Goal: Information Seeking & Learning: Understand process/instructions

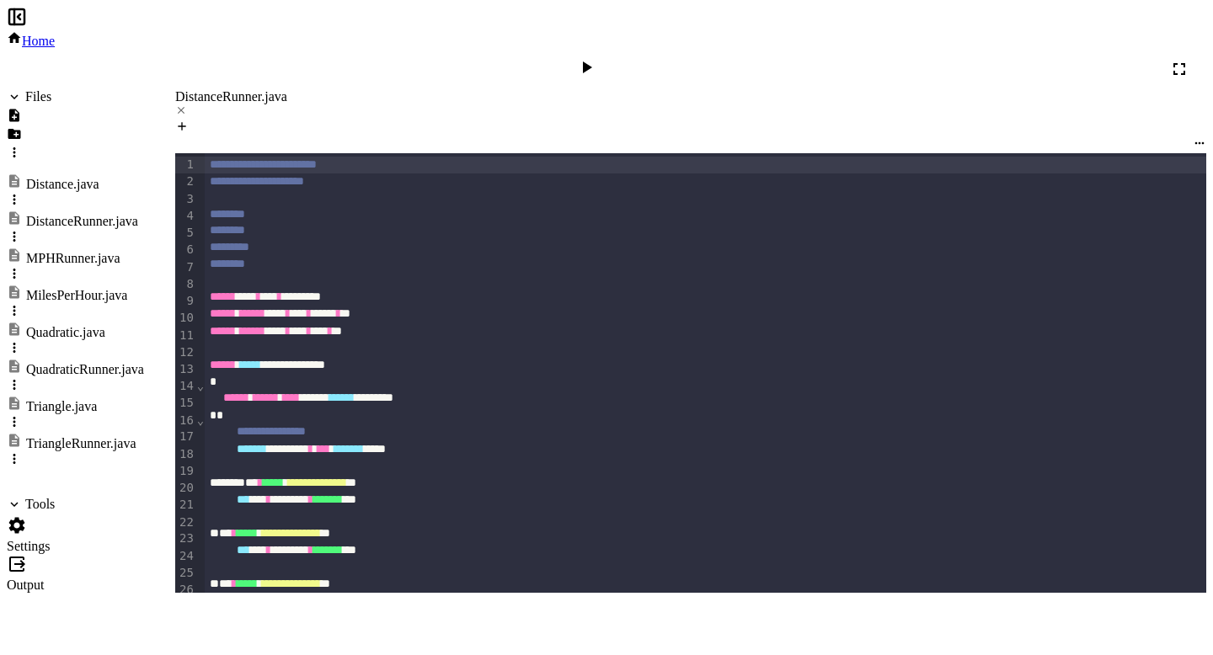
click at [97, 399] on div "Triangle.java" at bounding box center [61, 406] width 71 height 15
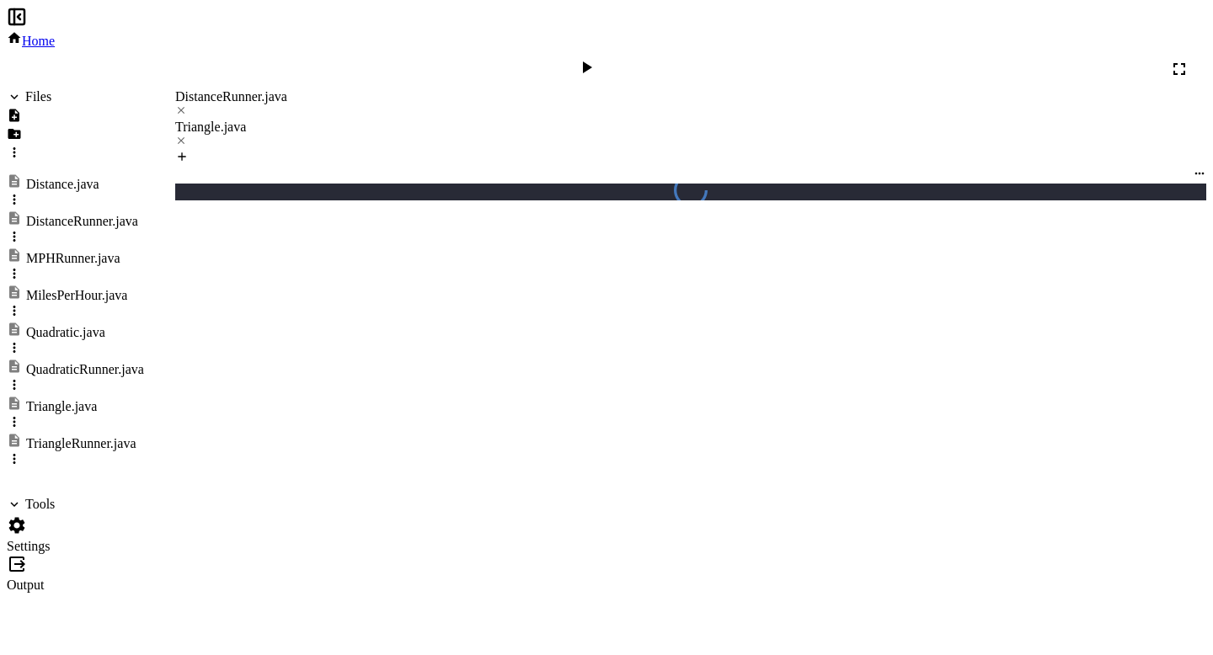
click at [109, 433] on div "TriangleRunner.java" at bounding box center [75, 451] width 137 height 37
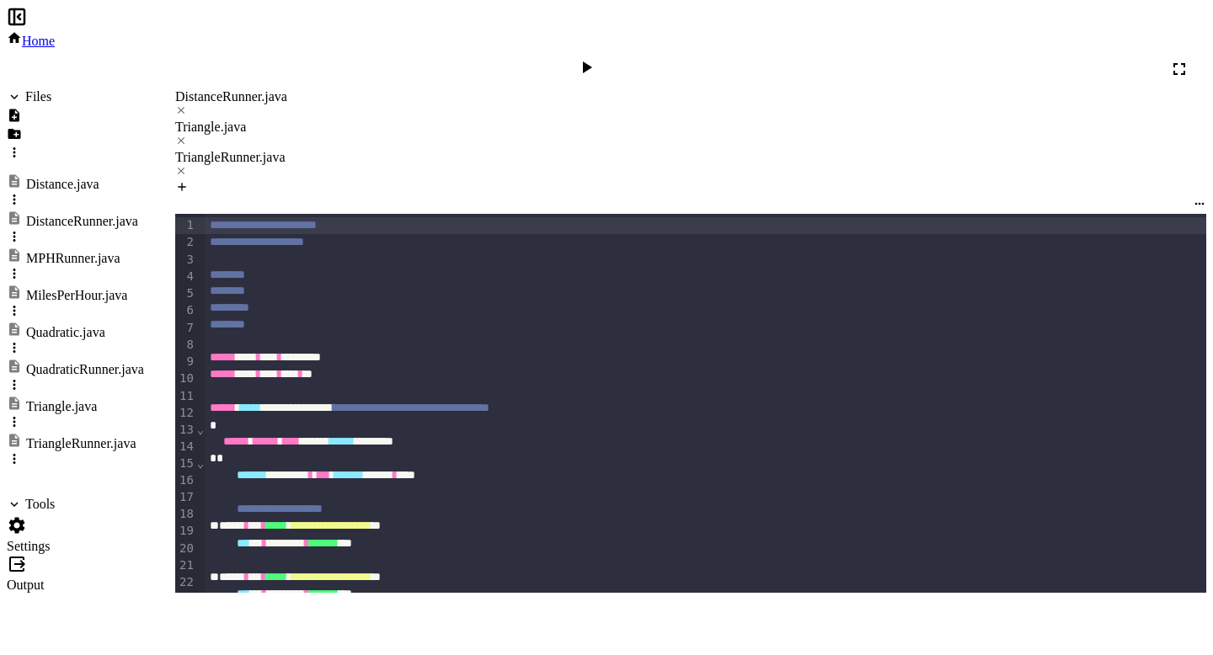
click at [334, 104] on div at bounding box center [690, 111] width 1031 height 15
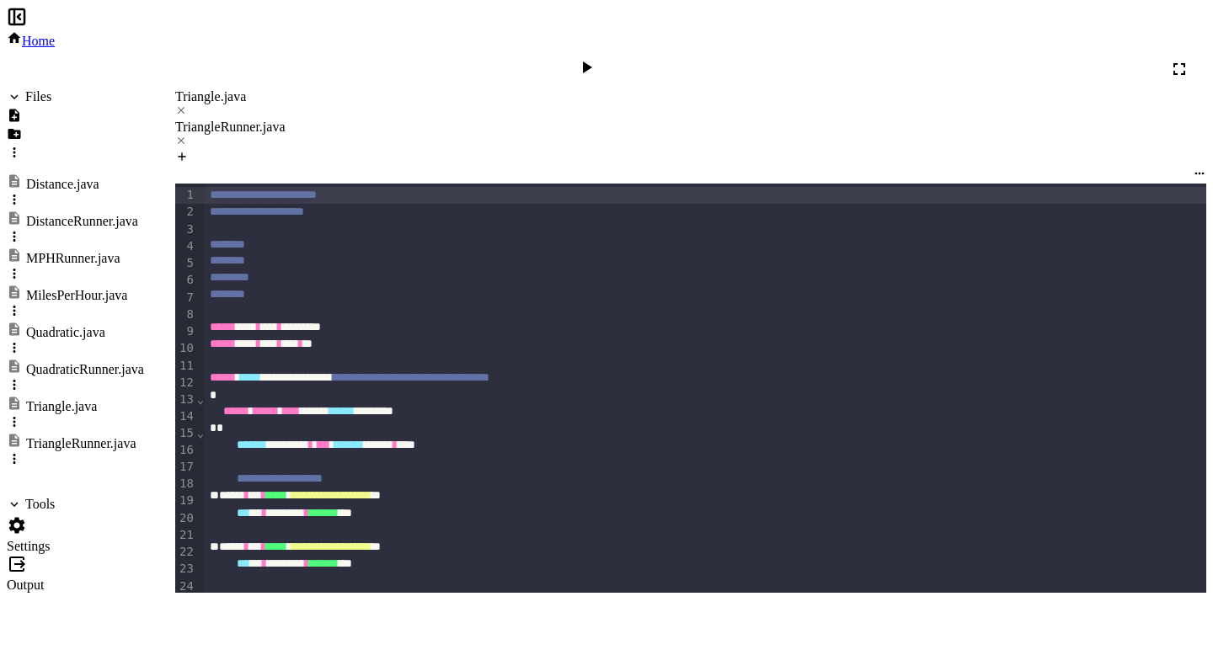
click at [227, 89] on div "Triangle.java" at bounding box center [690, 96] width 1031 height 15
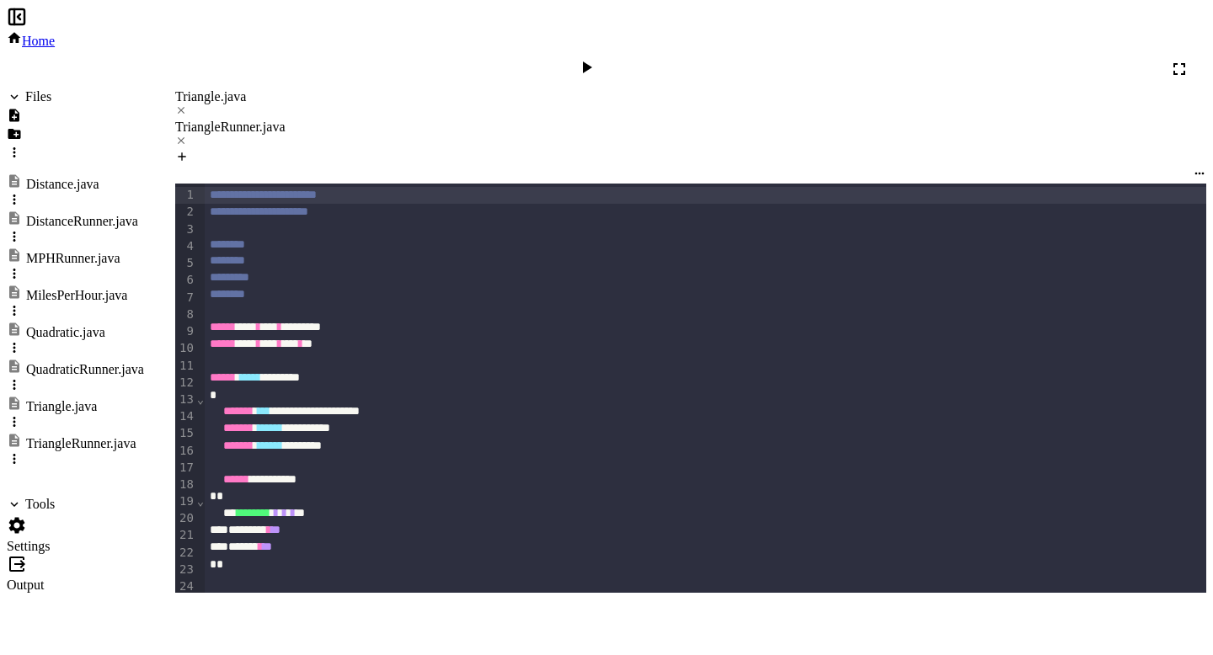
click at [27, 516] on icon at bounding box center [17, 526] width 20 height 20
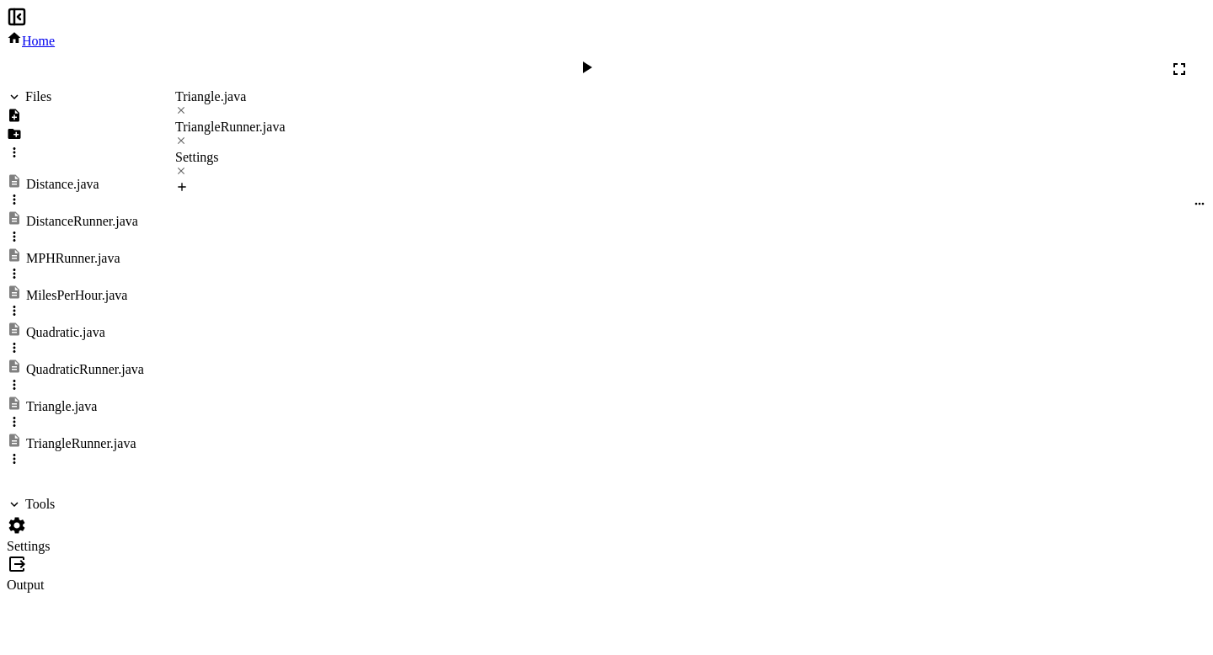
click at [234, 329] on button "DistanceRunner.java" at bounding box center [276, 348] width 169 height 39
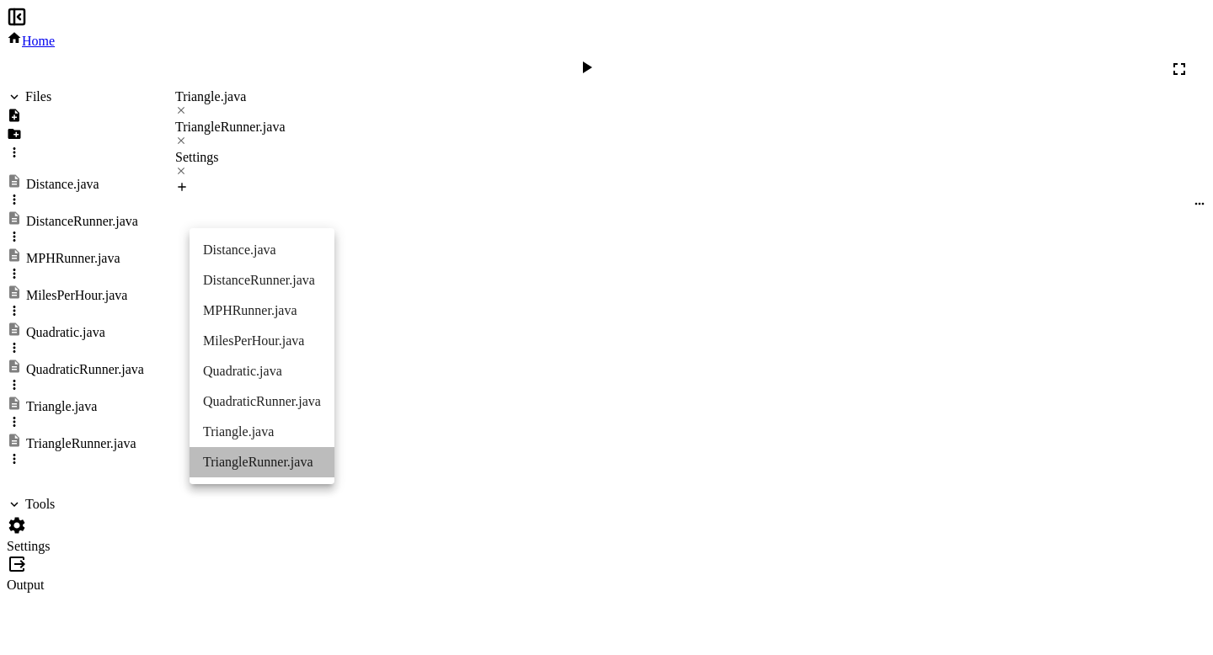
click at [266, 458] on li "TriangleRunner.java" at bounding box center [262, 462] width 145 height 30
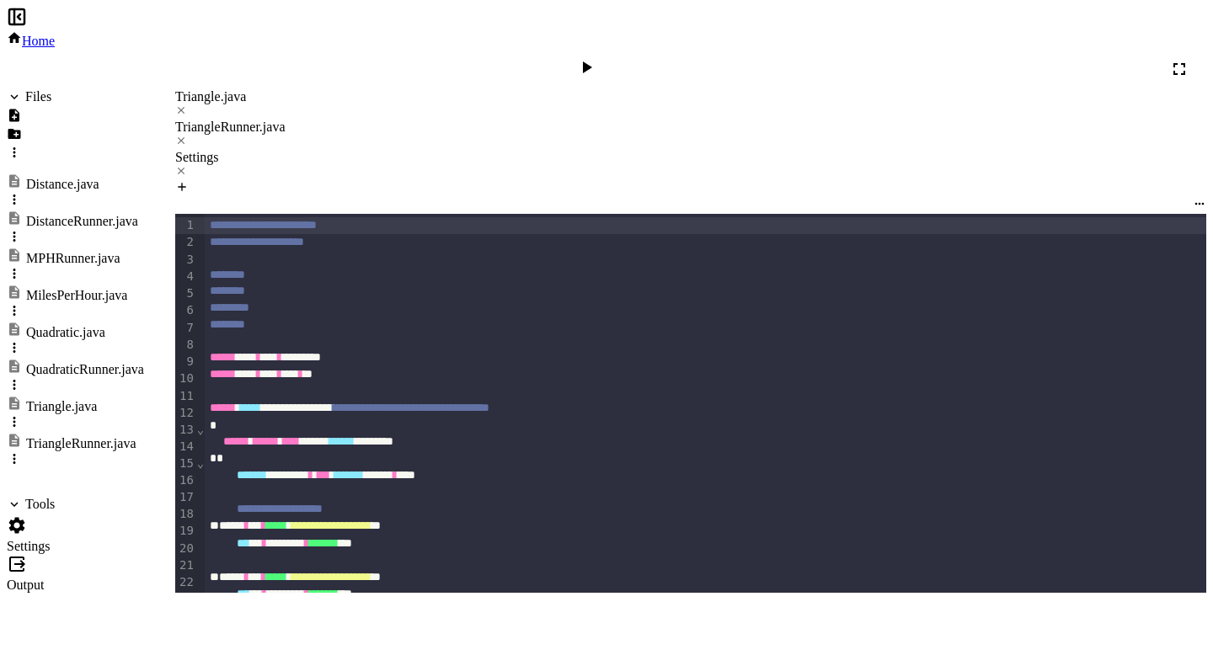
click at [230, 89] on div "Triangle.java" at bounding box center [690, 96] width 1031 height 15
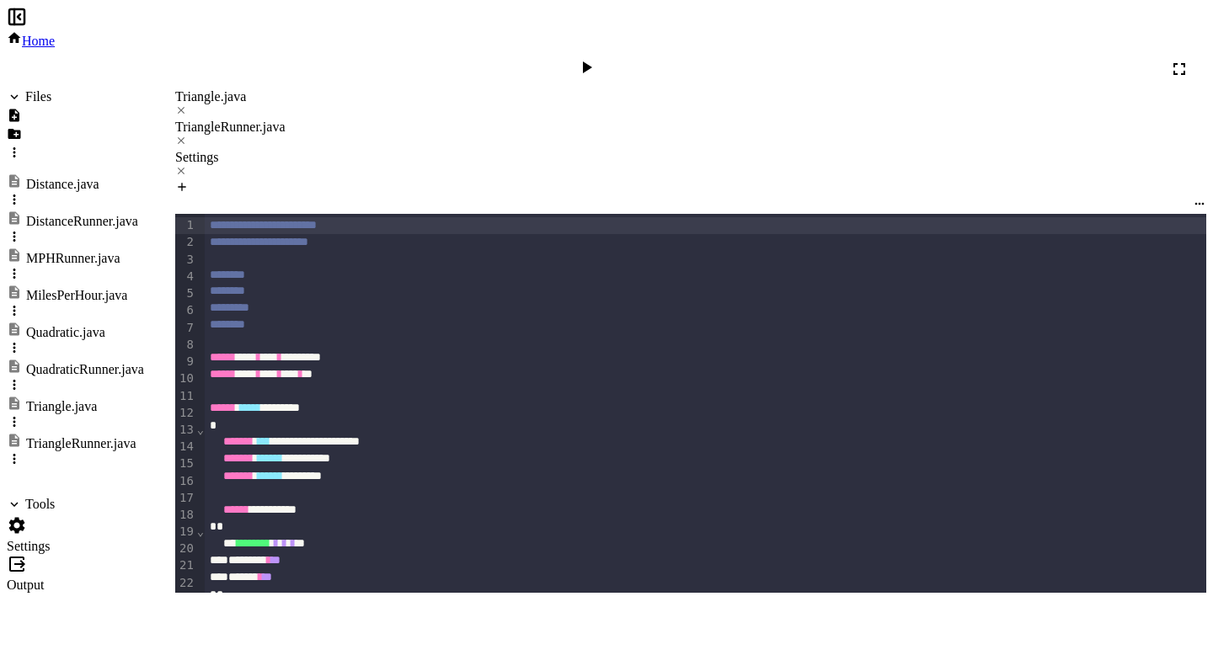
click at [27, 516] on icon at bounding box center [17, 526] width 20 height 20
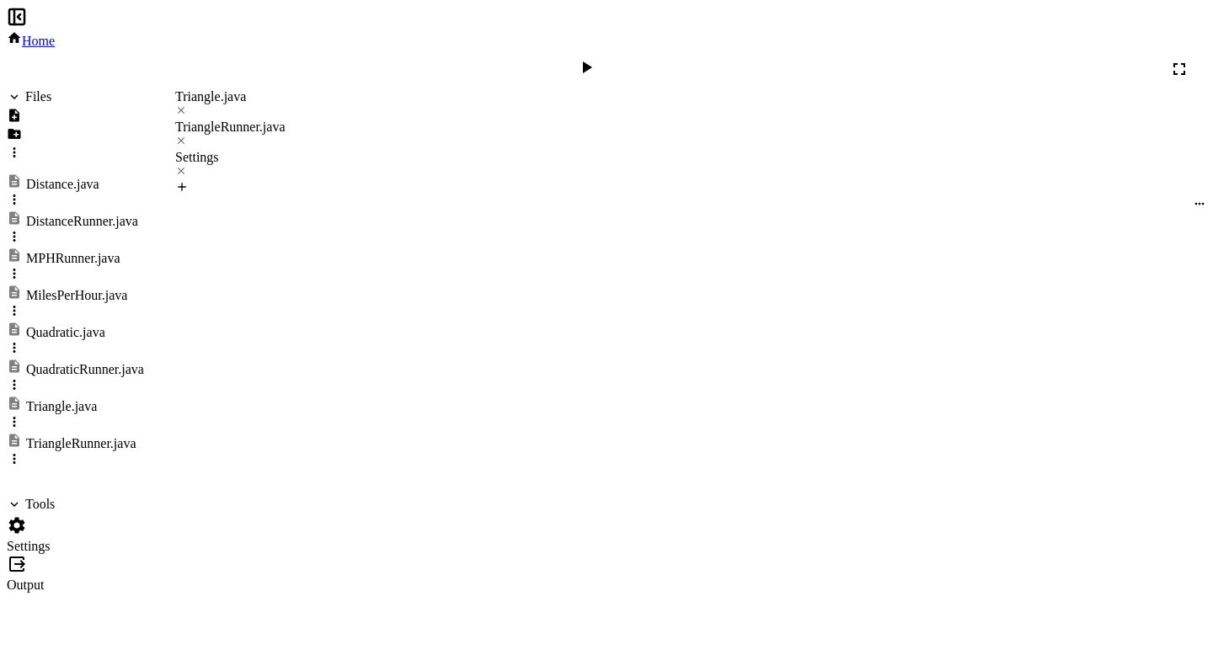
click at [37, 516] on div "Settings" at bounding box center [75, 535] width 137 height 39
click at [592, 62] on icon at bounding box center [587, 68] width 9 height 12
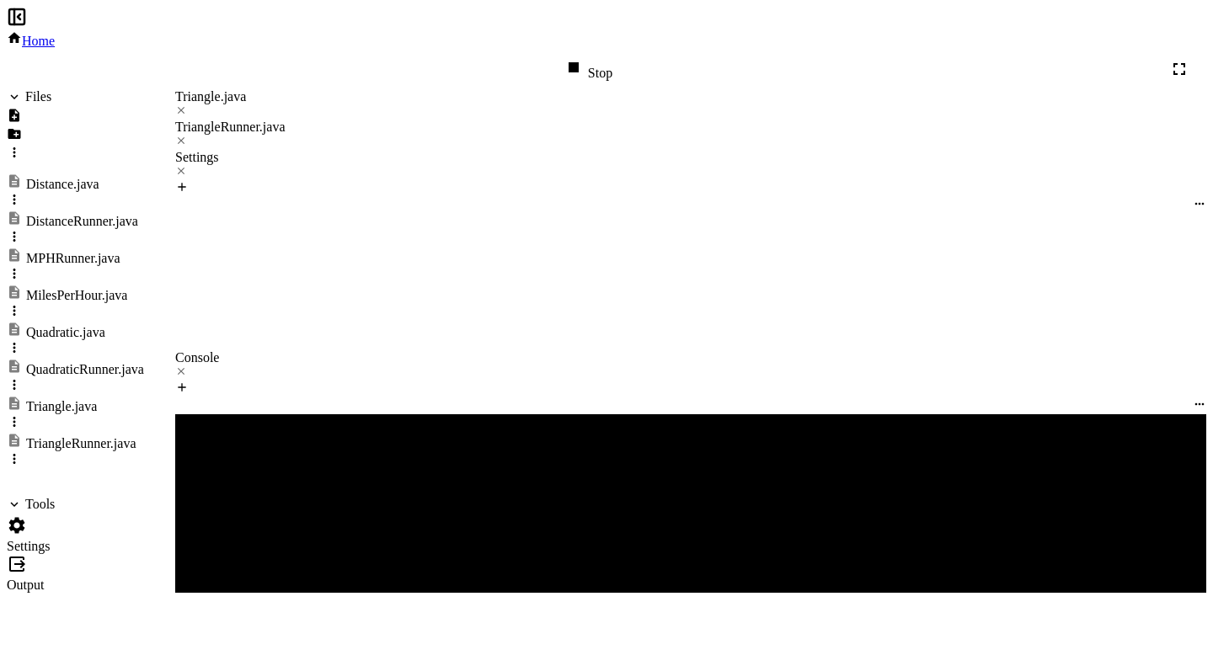
click at [29, 516] on div at bounding box center [75, 528] width 137 height 24
click at [27, 516] on icon at bounding box center [17, 526] width 20 height 20
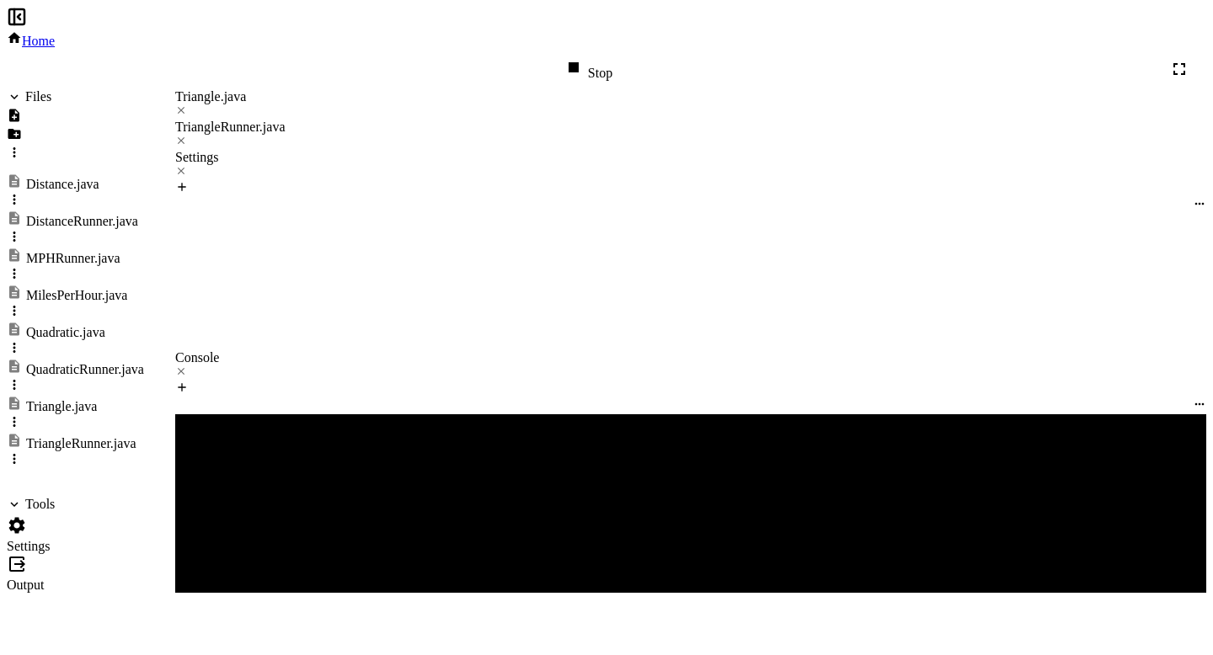
click at [27, 516] on icon at bounding box center [17, 526] width 20 height 20
click at [185, 374] on icon at bounding box center [181, 371] width 7 height 7
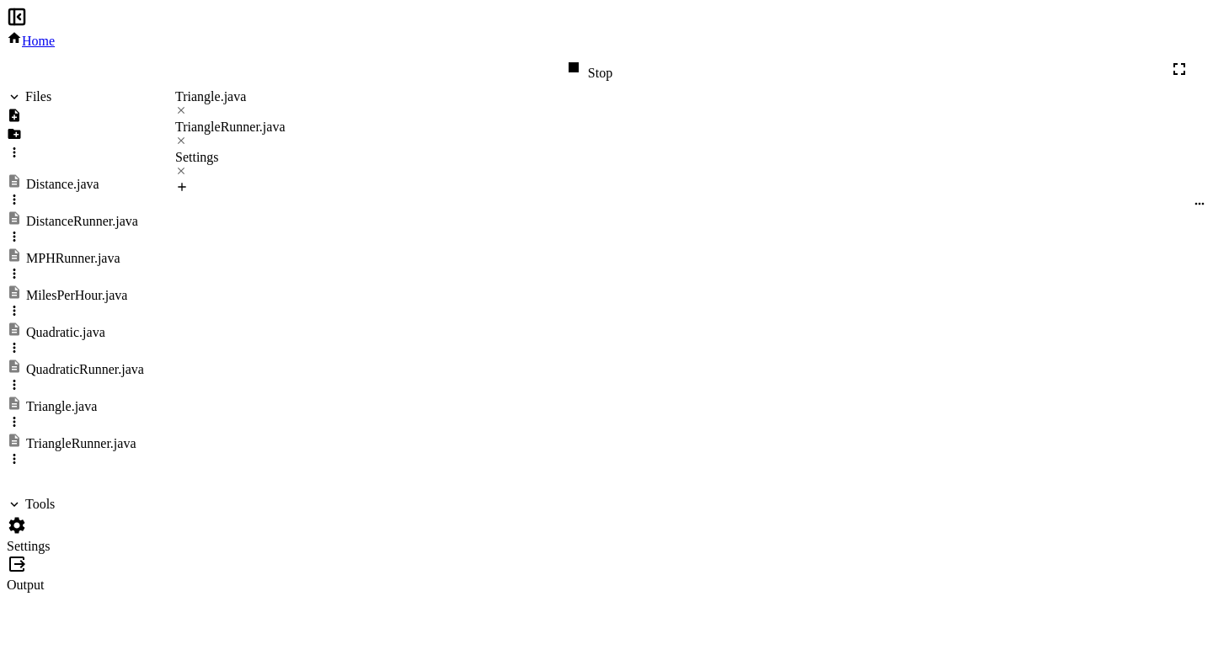
click at [264, 336] on div "TriangleRunner.java" at bounding box center [265, 348] width 120 height 24
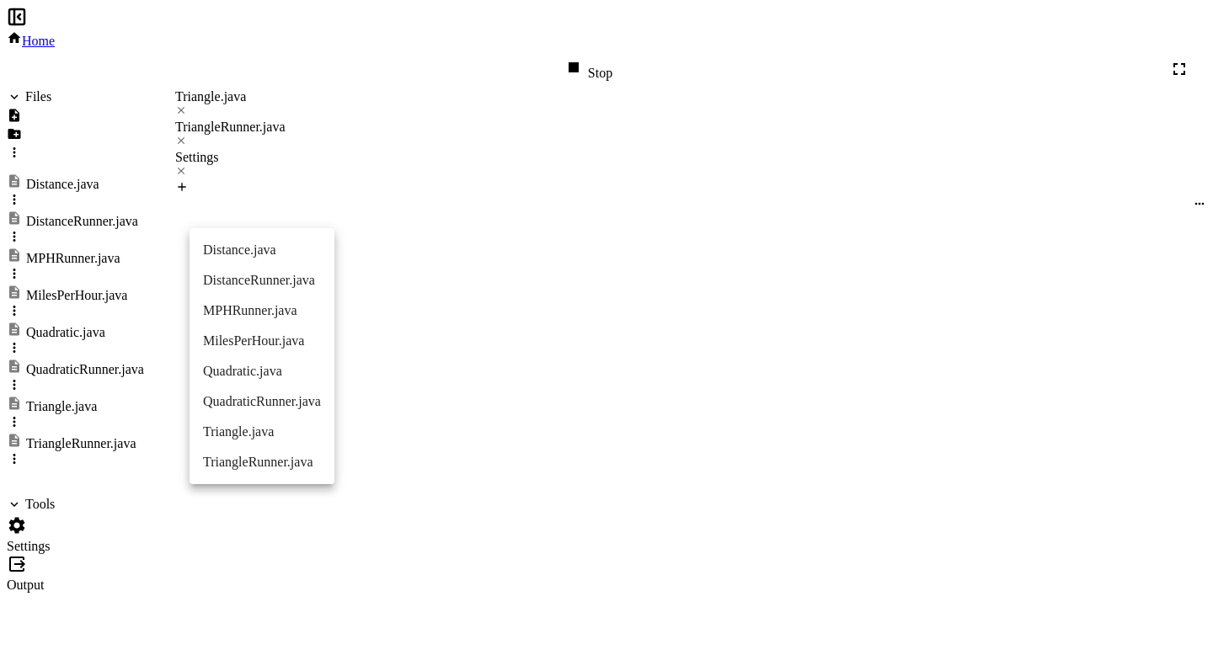
click at [254, 319] on li "MPHRunner.java" at bounding box center [262, 311] width 145 height 30
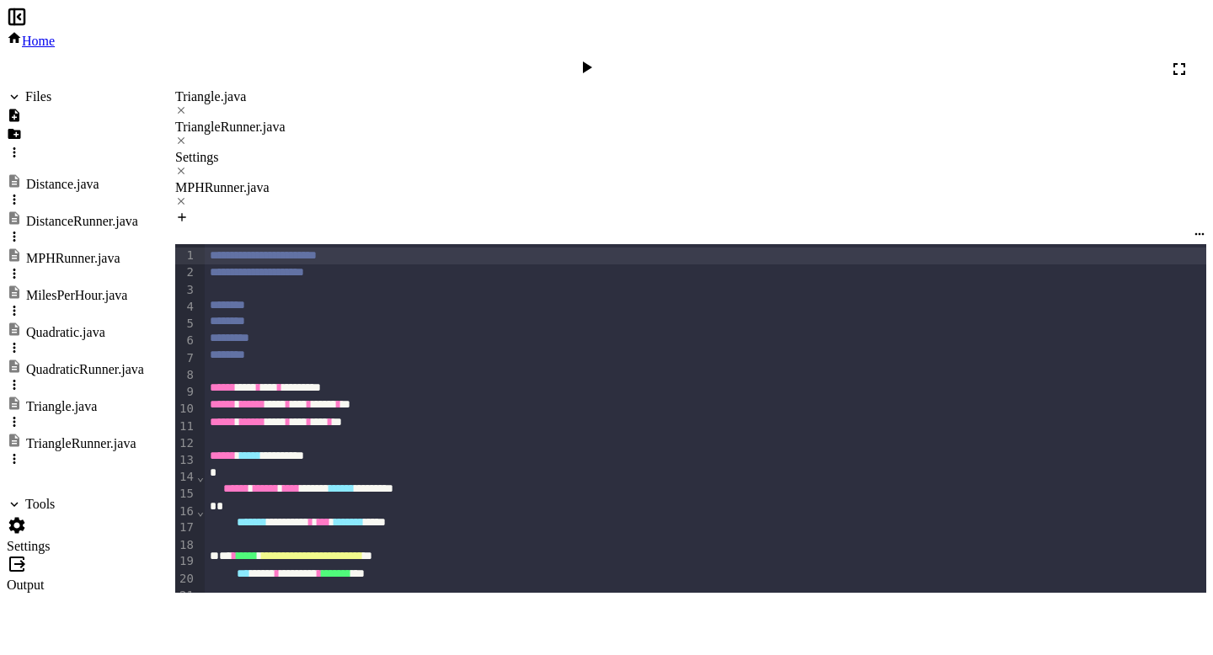
click at [597, 57] on icon at bounding box center [586, 67] width 20 height 20
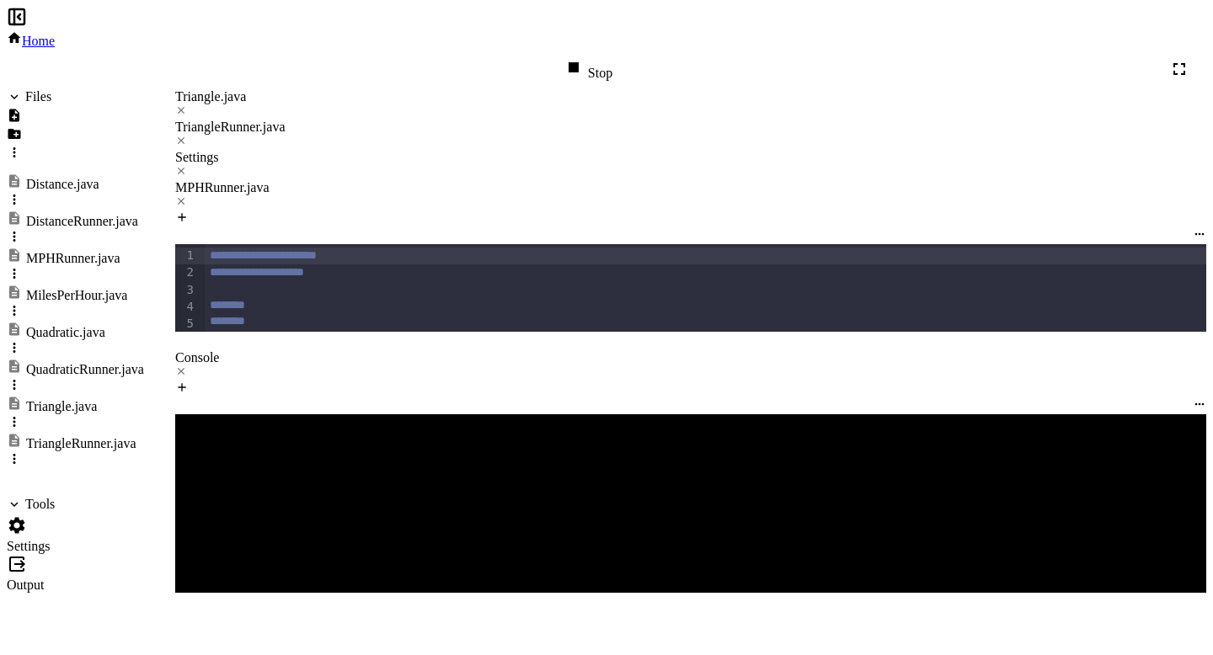
click at [50, 516] on div at bounding box center [75, 528] width 137 height 24
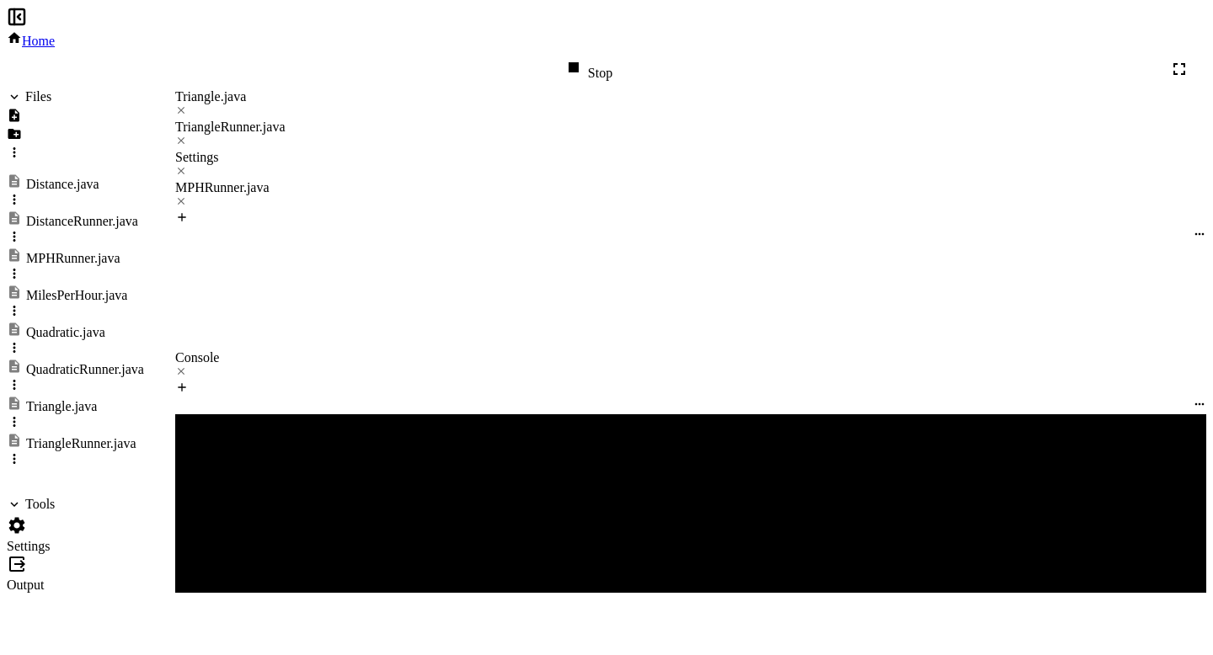
click at [274, 359] on button "MPHRunner.java" at bounding box center [276, 378] width 169 height 39
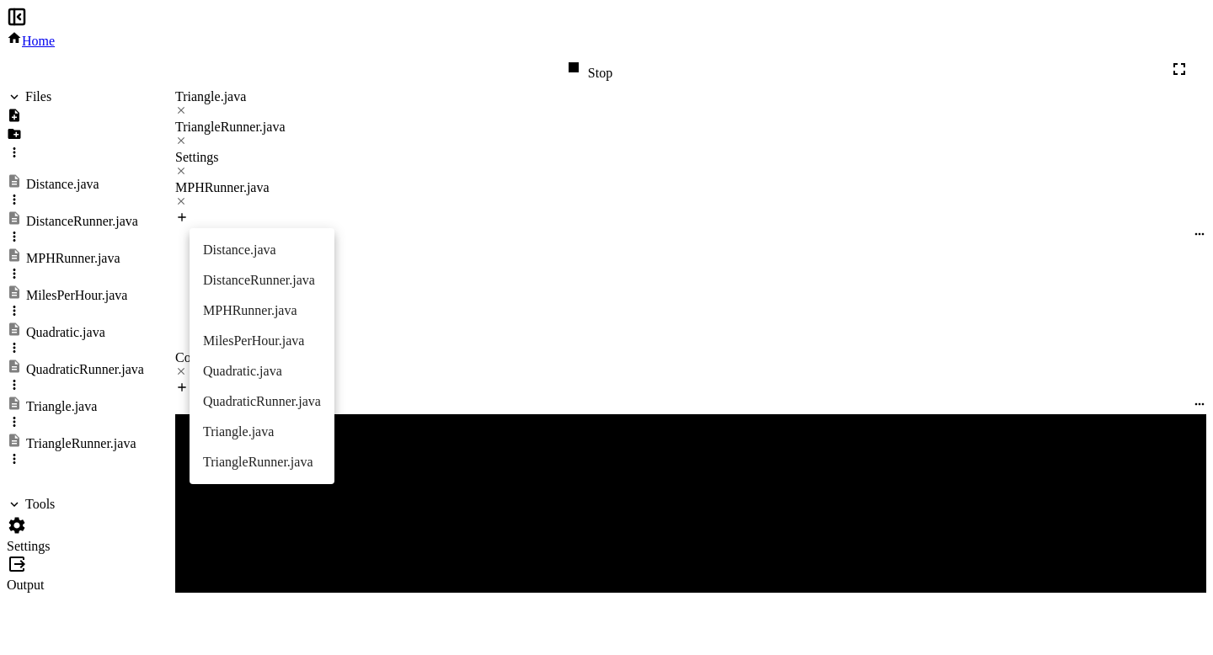
click at [264, 378] on li "Quadratic.java" at bounding box center [262, 371] width 145 height 30
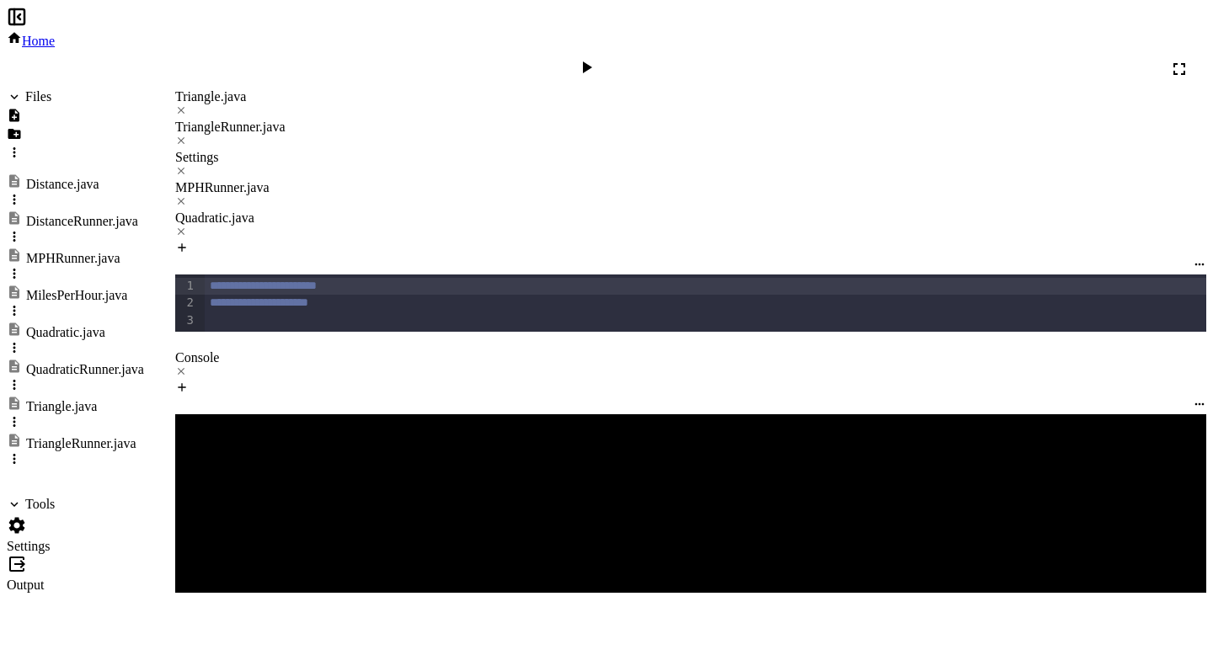
click at [597, 57] on icon at bounding box center [586, 67] width 20 height 20
click at [584, 57] on icon at bounding box center [574, 67] width 20 height 20
click at [27, 516] on icon at bounding box center [17, 526] width 20 height 20
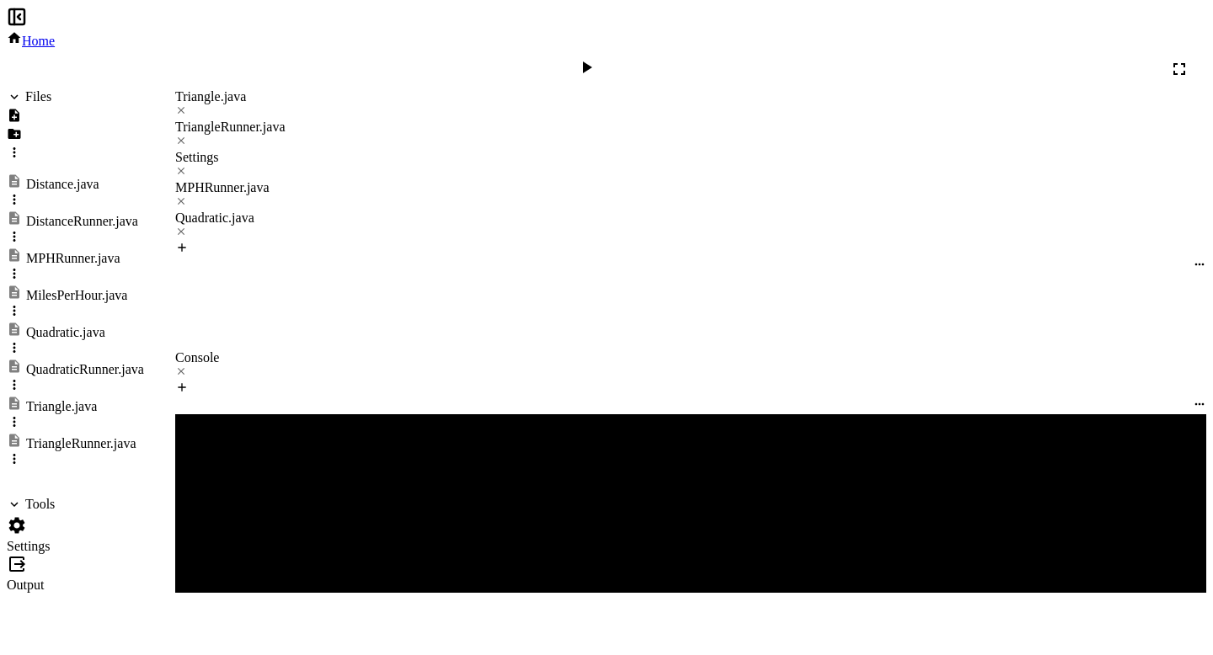
click at [219, 397] on div "Quadratic.java" at bounding box center [249, 409] width 88 height 24
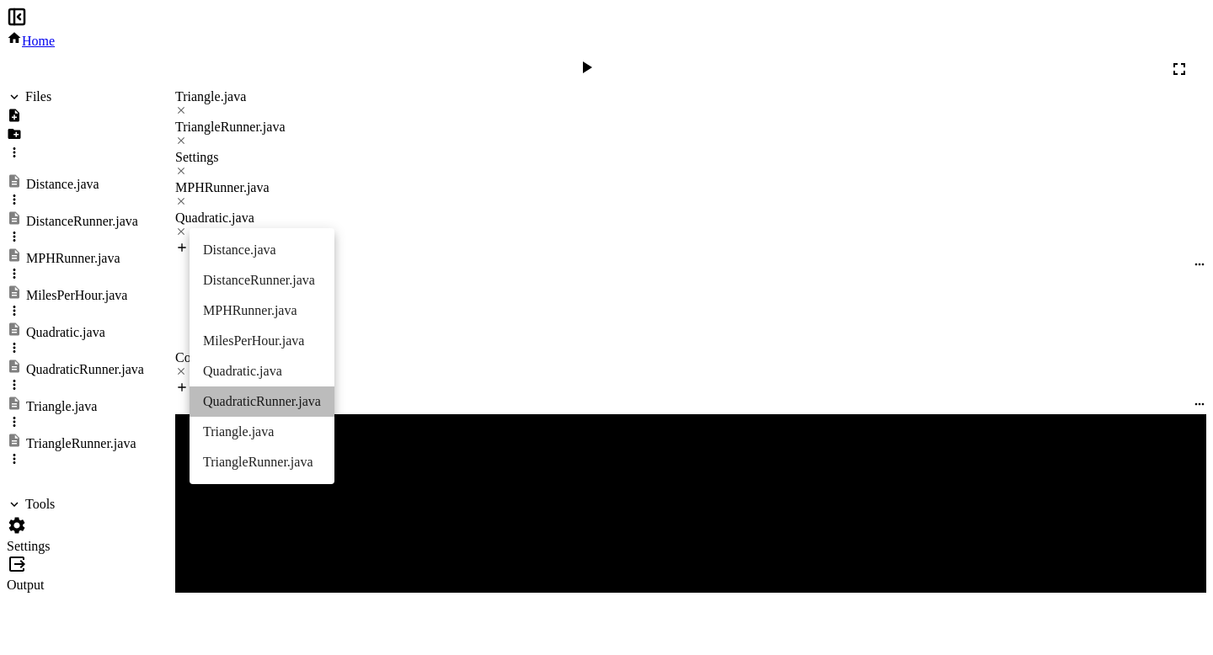
click at [251, 409] on li "QuadraticRunner.java" at bounding box center [262, 402] width 145 height 30
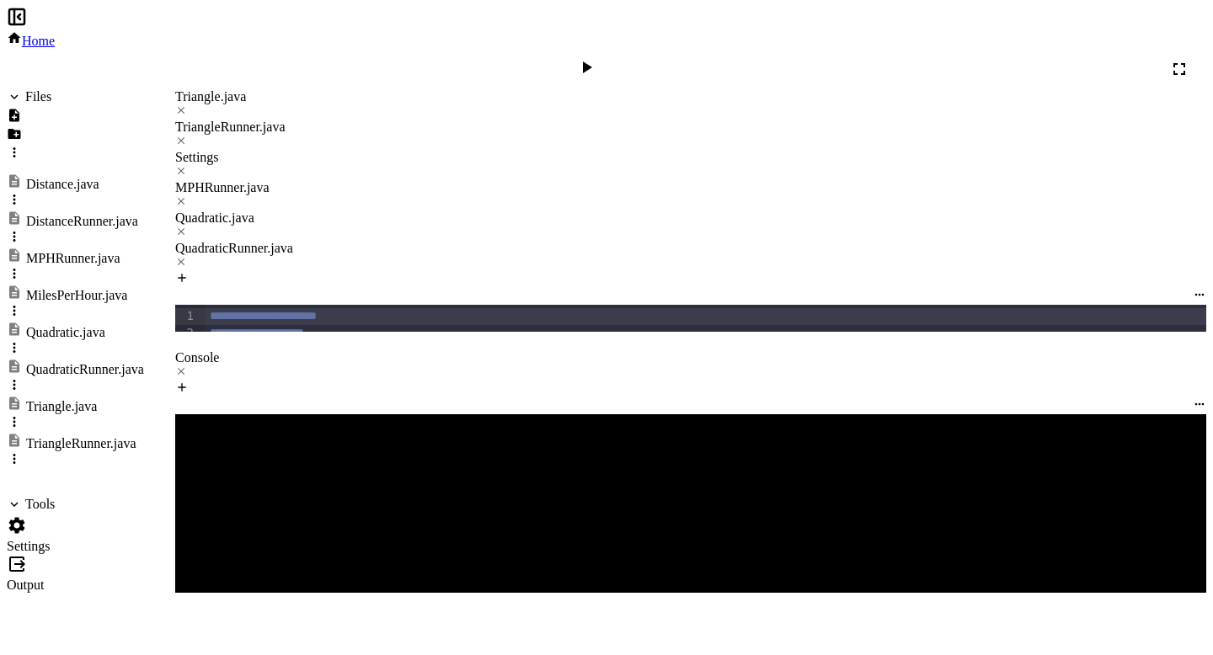
click at [592, 62] on icon at bounding box center [587, 68] width 9 height 12
click at [22, 516] on div at bounding box center [75, 528] width 137 height 24
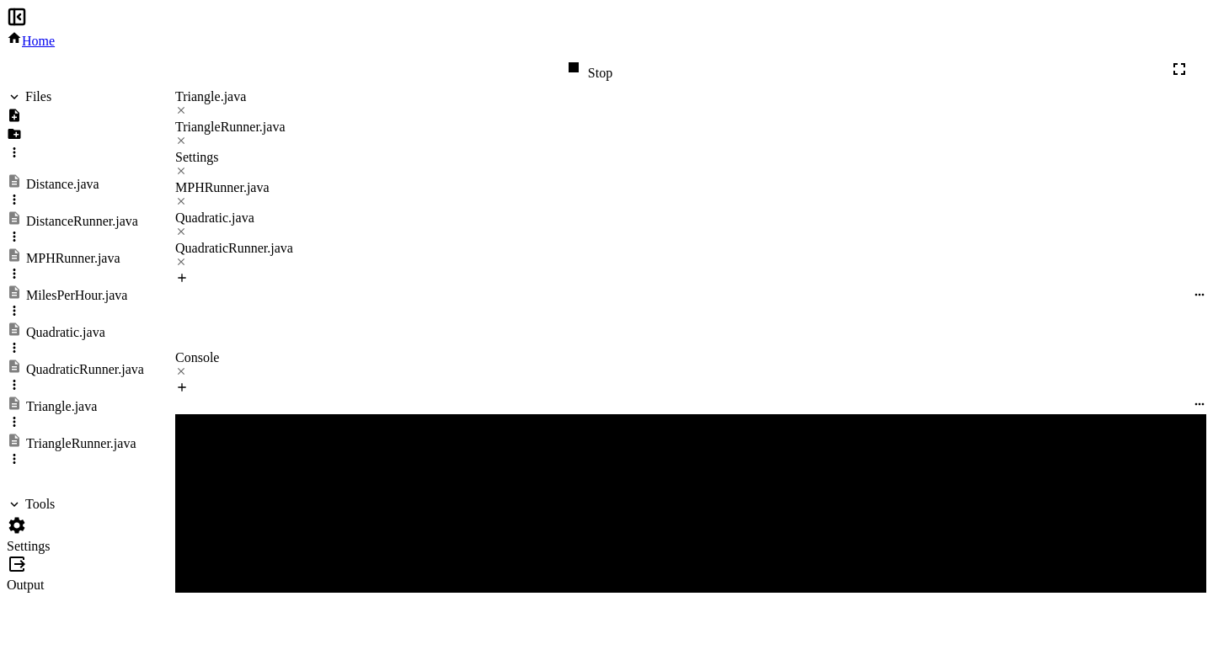
click at [284, 427] on div "QuadraticRunner.java" at bounding box center [270, 439] width 131 height 24
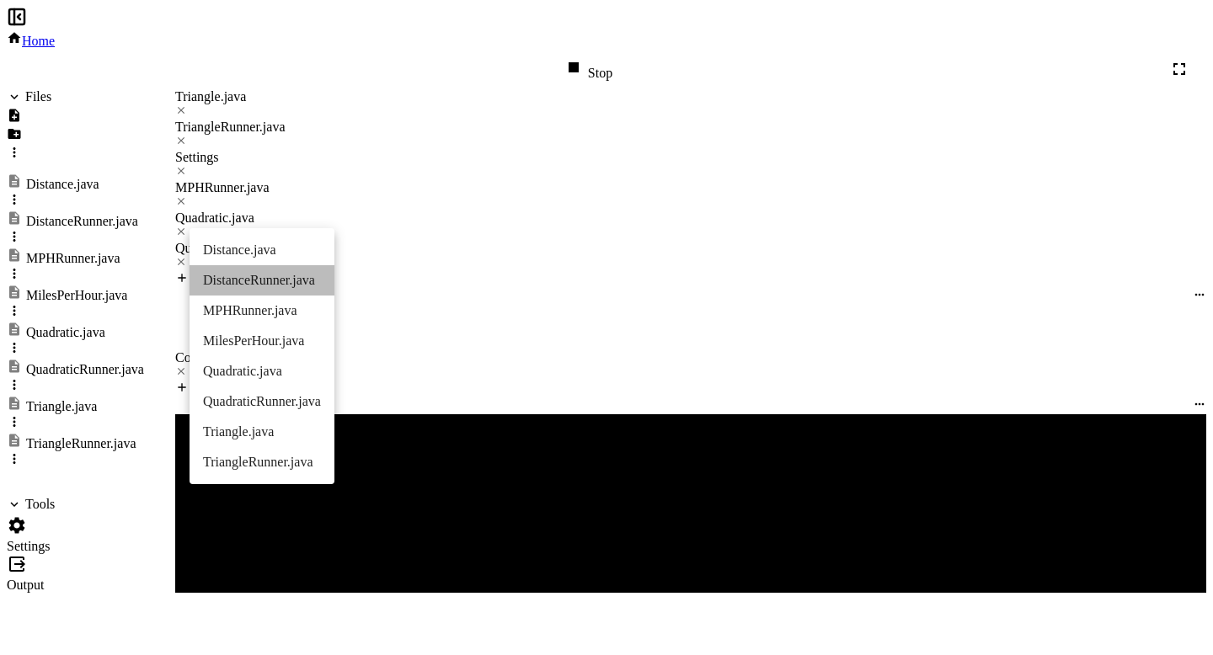
click at [274, 283] on li "DistanceRunner.java" at bounding box center [262, 280] width 145 height 30
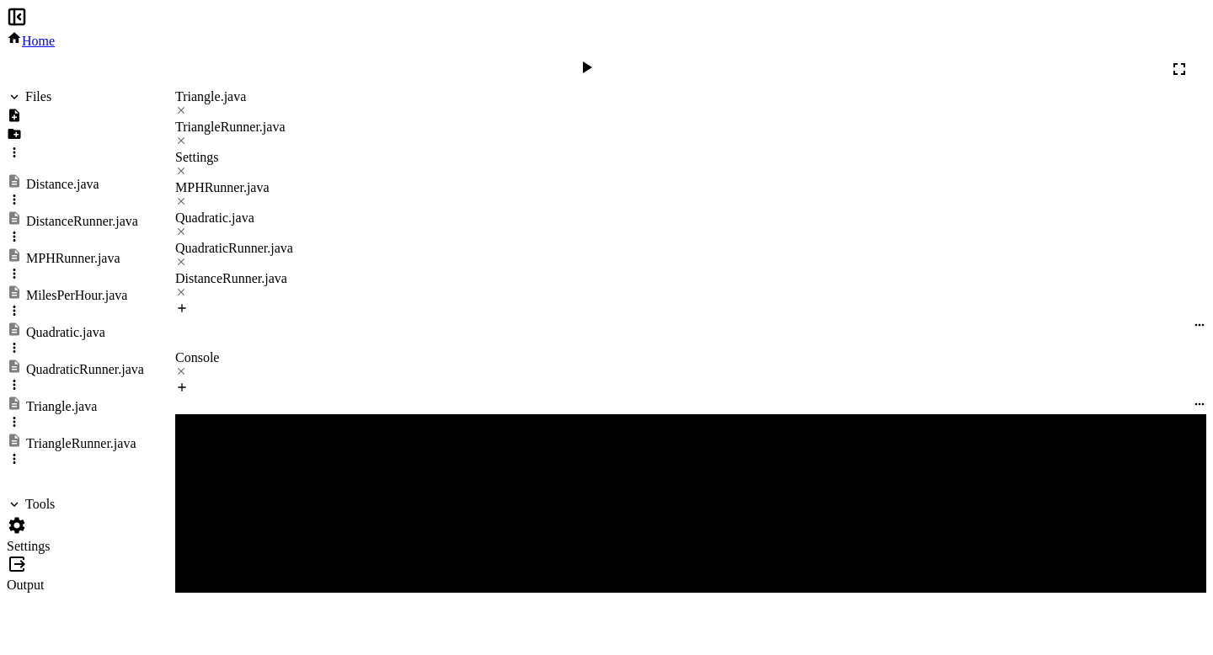
click at [597, 57] on icon at bounding box center [586, 67] width 20 height 20
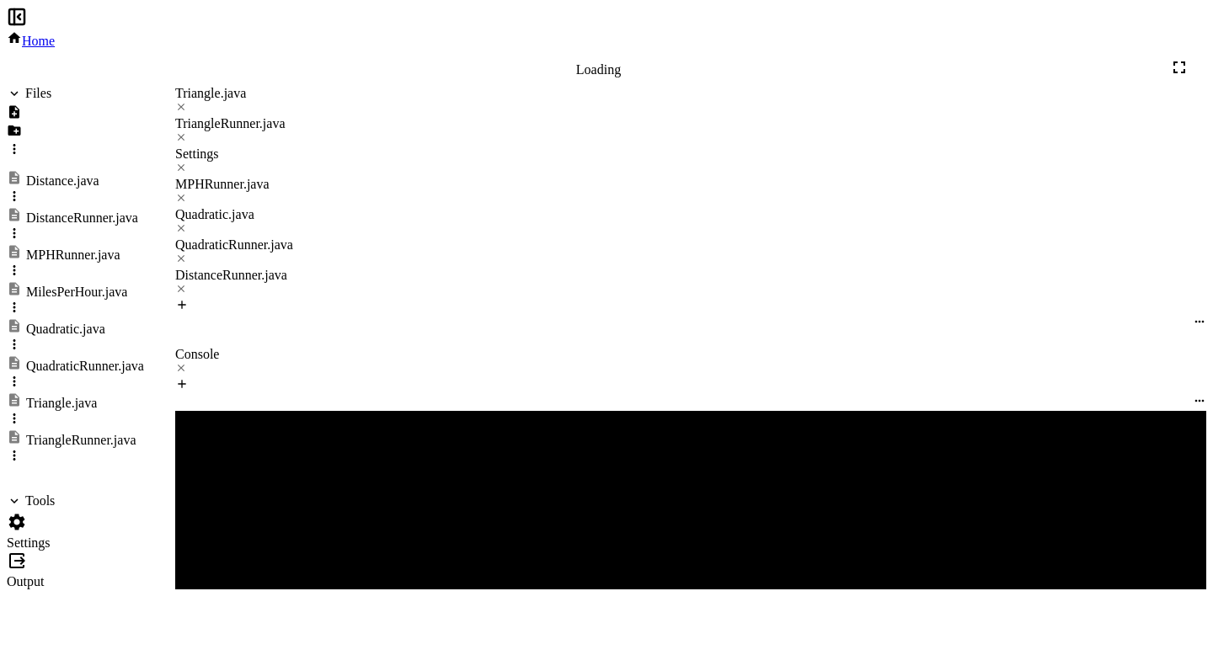
scroll to position [0, 0]
